Goal: Browse casually: Explore the website without a specific task or goal

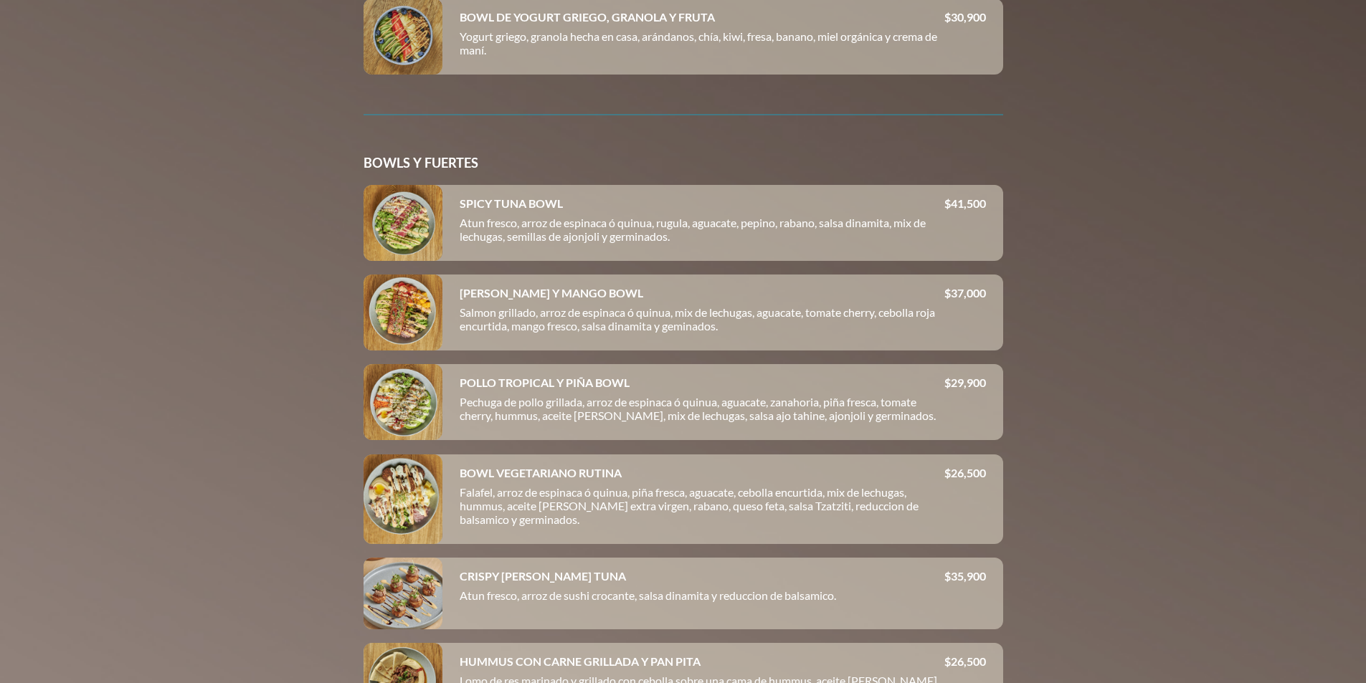
scroll to position [2581, 0]
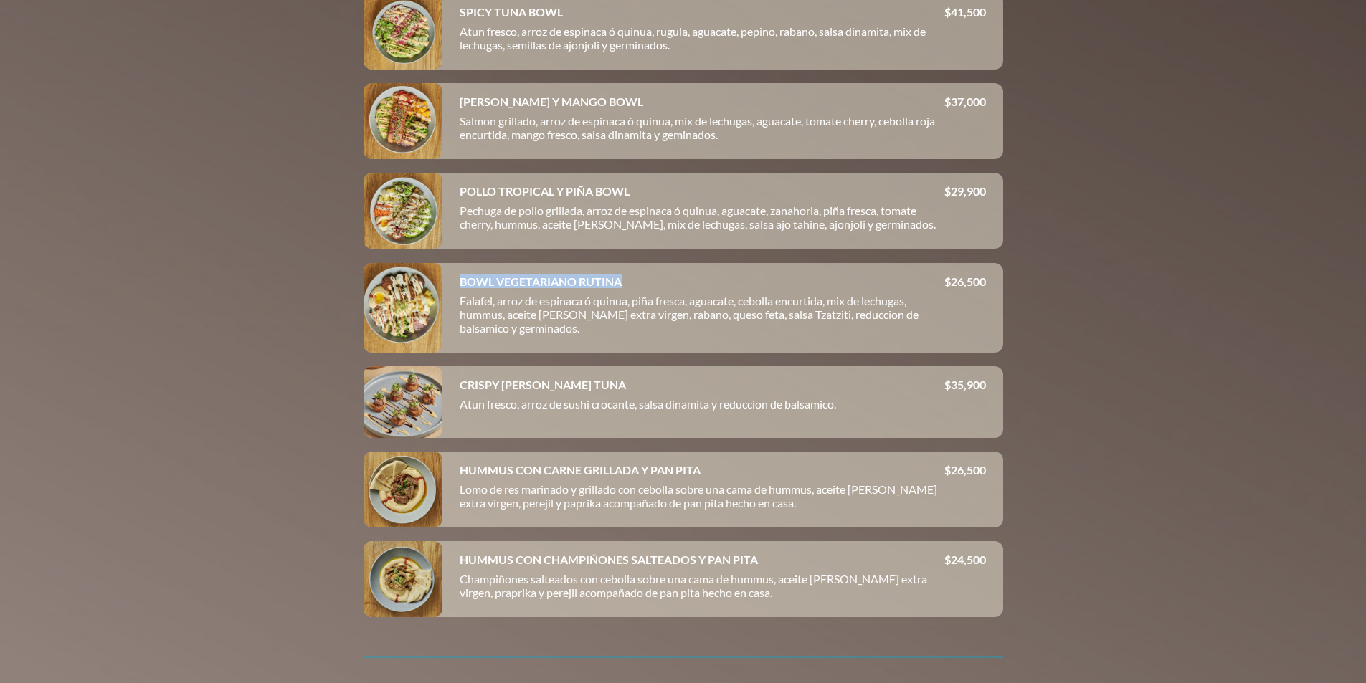
drag, startPoint x: 461, startPoint y: 296, endPoint x: 640, endPoint y: 298, distance: 179.3
click at [640, 288] on div "BOWL VEGETARIANO RUTINA" at bounding box center [702, 282] width 485 height 14
copy h4 "BOWL VEGETARIANO RUTINA"
click at [635, 384] on div "CRISPY [PERSON_NAME] TUNA Atun fresco, arroz de sushi crocante, salsa dinamita …" at bounding box center [722, 402] width 561 height 72
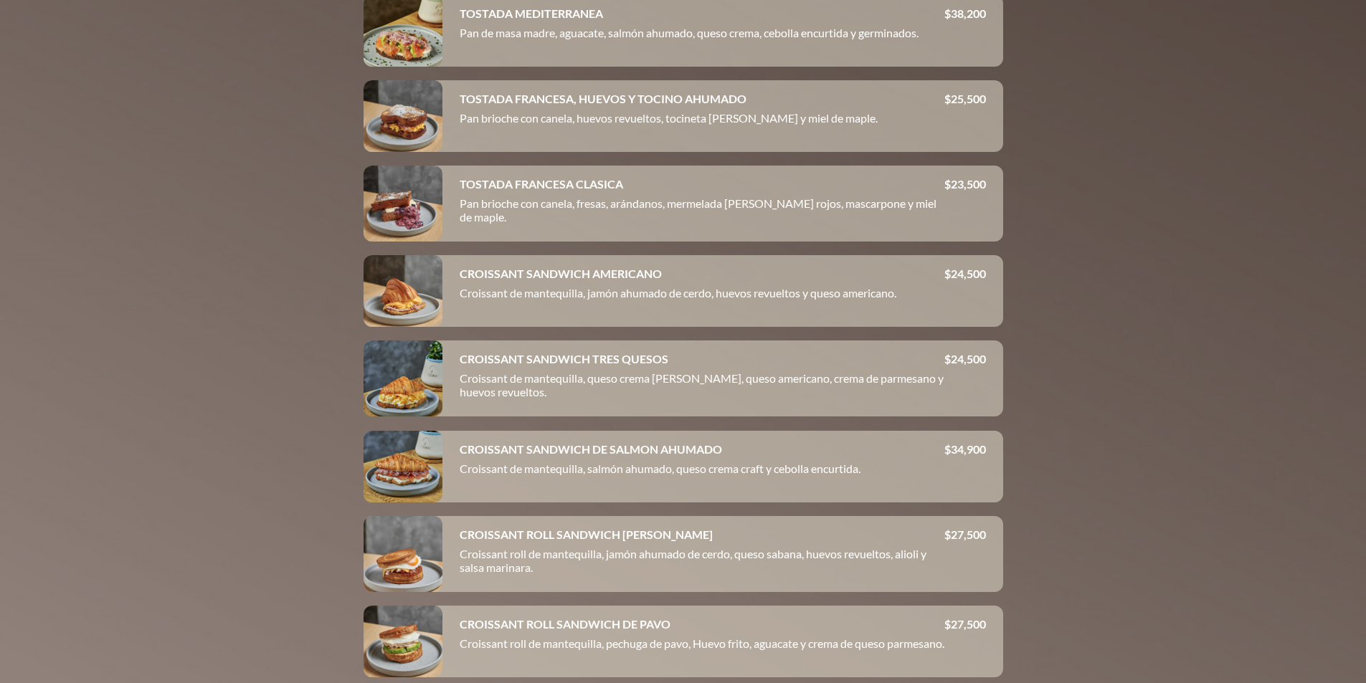
scroll to position [1792, 0]
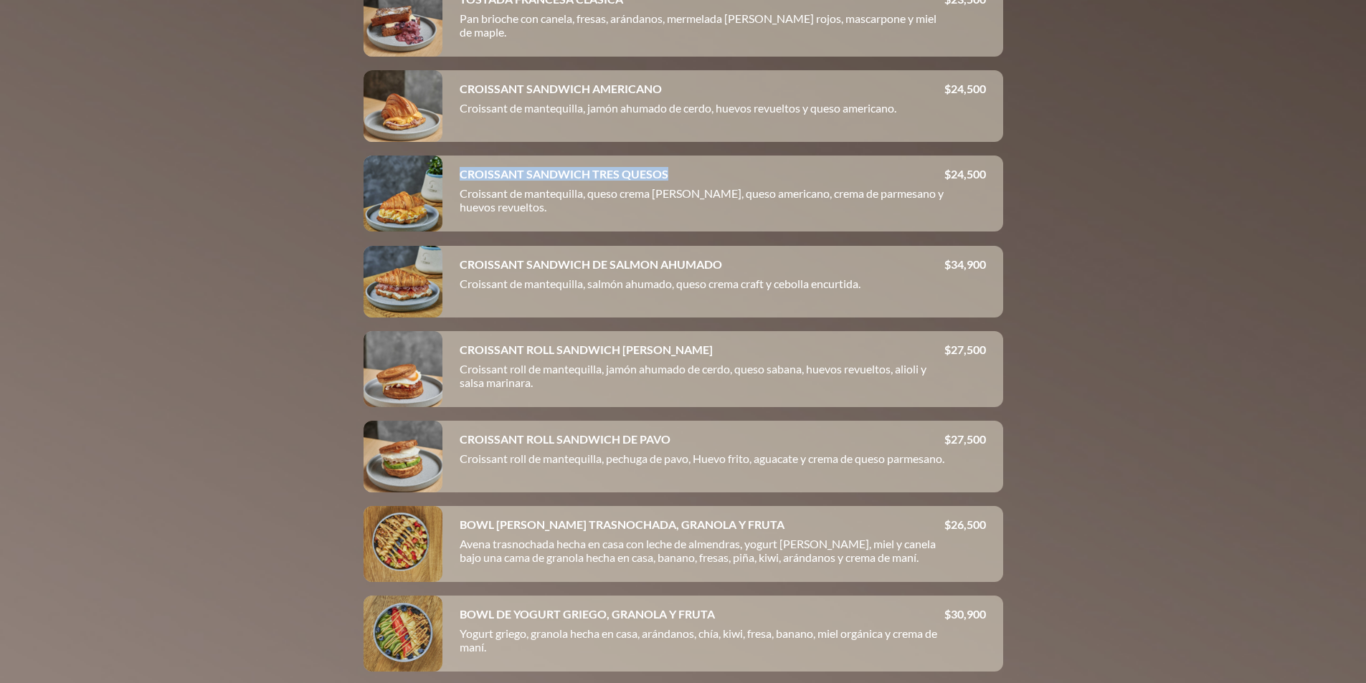
drag, startPoint x: 461, startPoint y: 184, endPoint x: 736, endPoint y: 186, distance: 275.3
click at [736, 181] on div "CROISSANT SANDWICH TRES QUESOS" at bounding box center [702, 174] width 485 height 14
copy h4 "CROISSANT SANDWICH TRES QUESOS"
drag, startPoint x: 1035, startPoint y: 185, endPoint x: 1025, endPoint y: 190, distance: 11.2
click at [1030, 188] on div at bounding box center [683, 341] width 1366 height 683
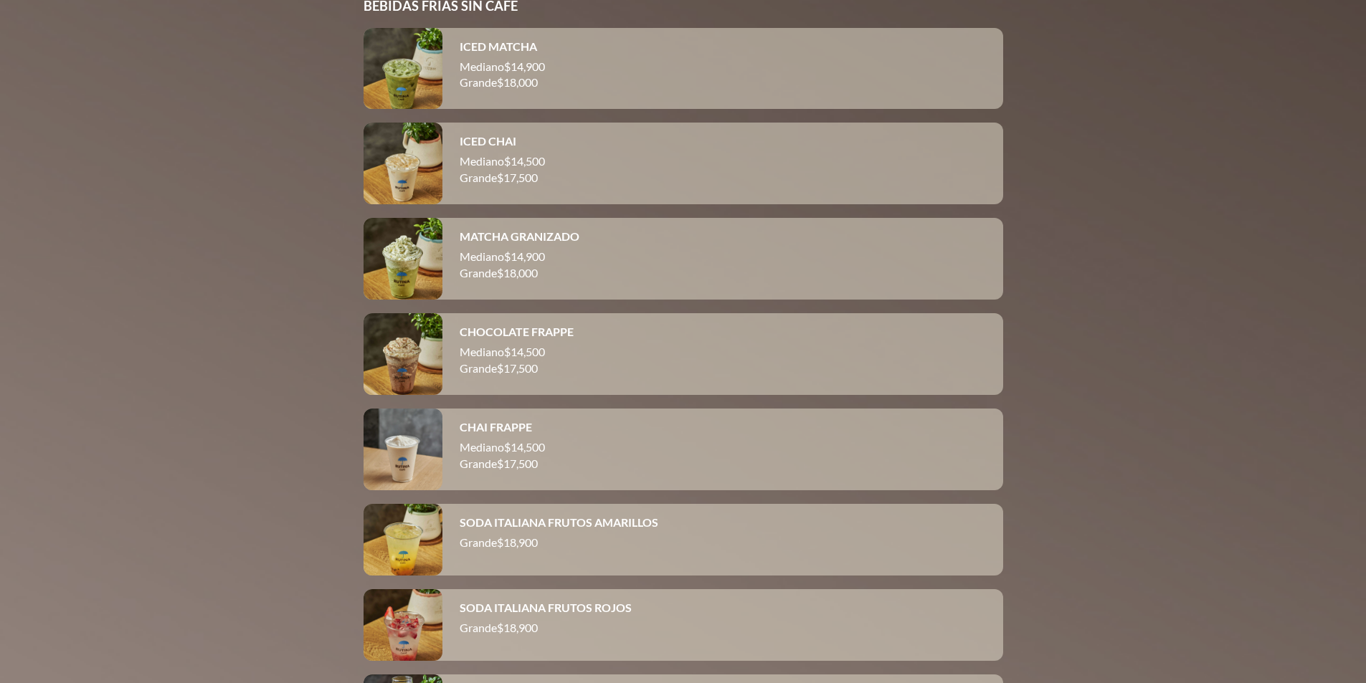
scroll to position [8532, 0]
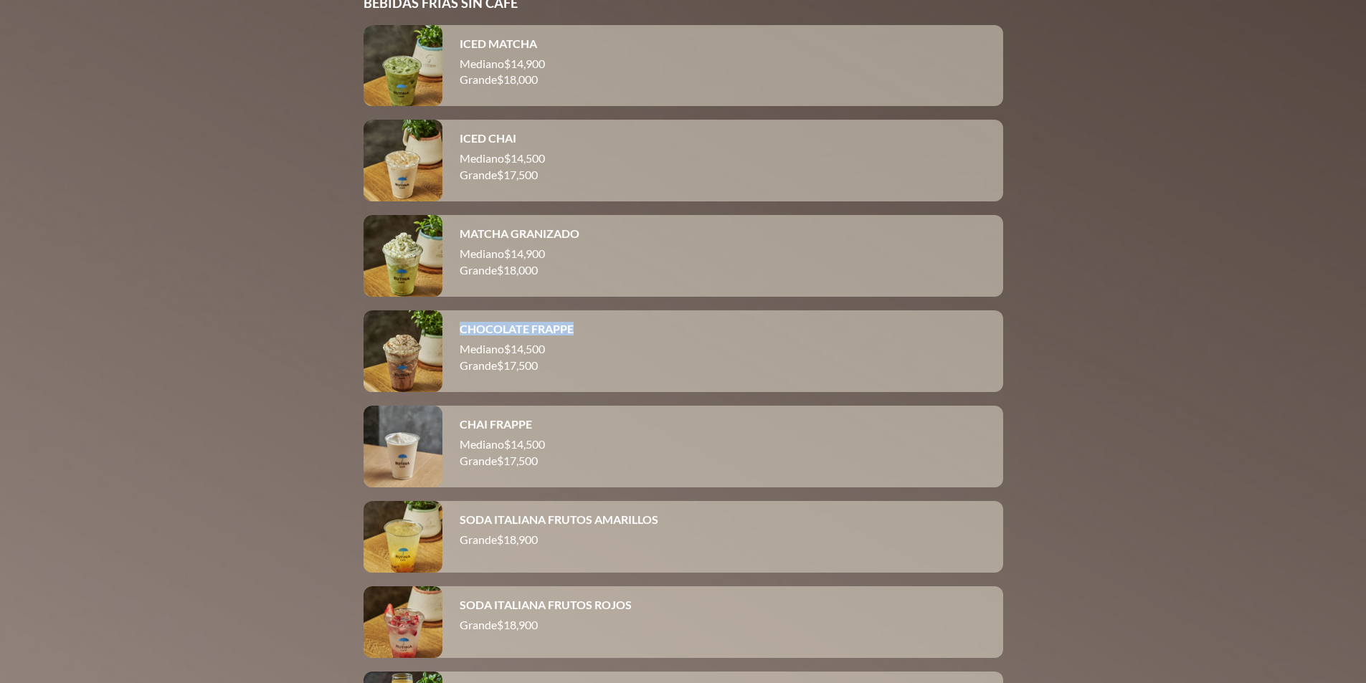
drag, startPoint x: 461, startPoint y: 344, endPoint x: 607, endPoint y: 344, distance: 146.3
click at [607, 336] on div "CHOCOLATE FRAPPE" at bounding box center [723, 329] width 526 height 14
copy h4 "CHOCOLATE FRAPPE"
